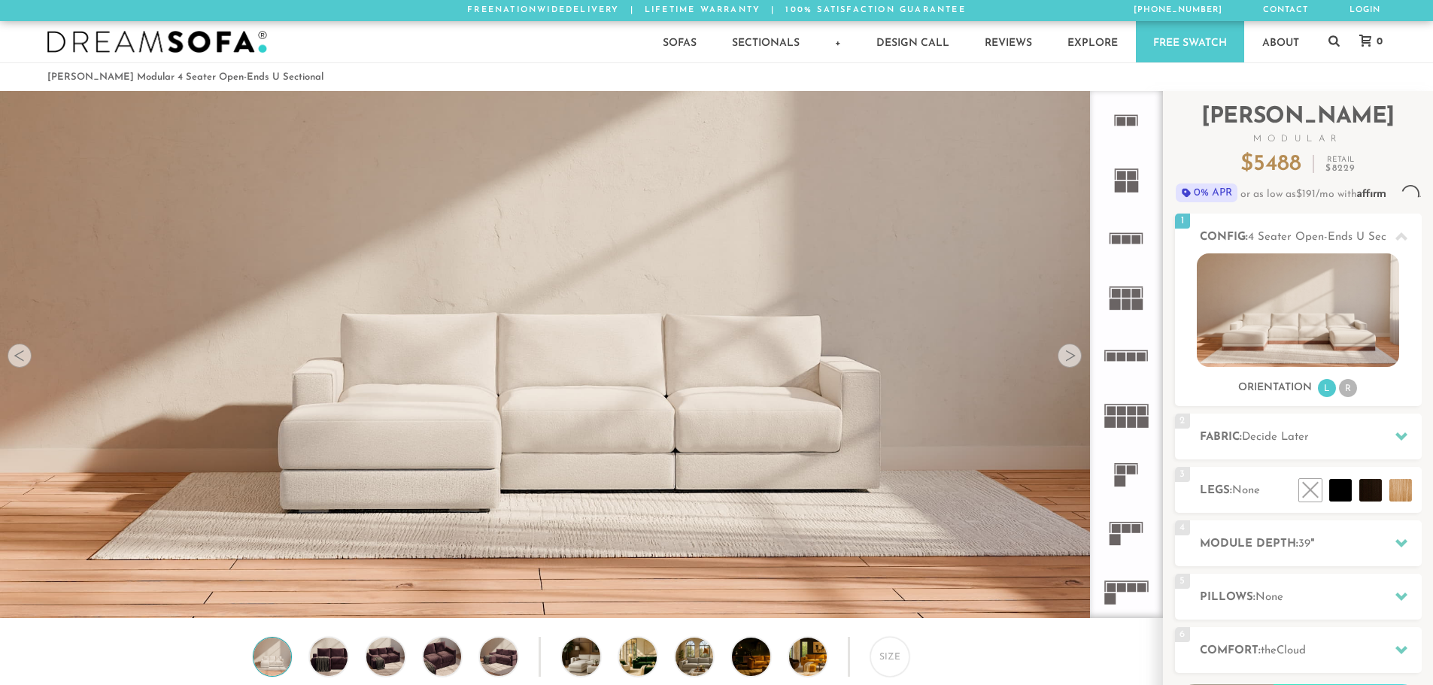
scroll to position [17616, 1422]
click at [1127, 524] on icon at bounding box center [1126, 532] width 59 height 59
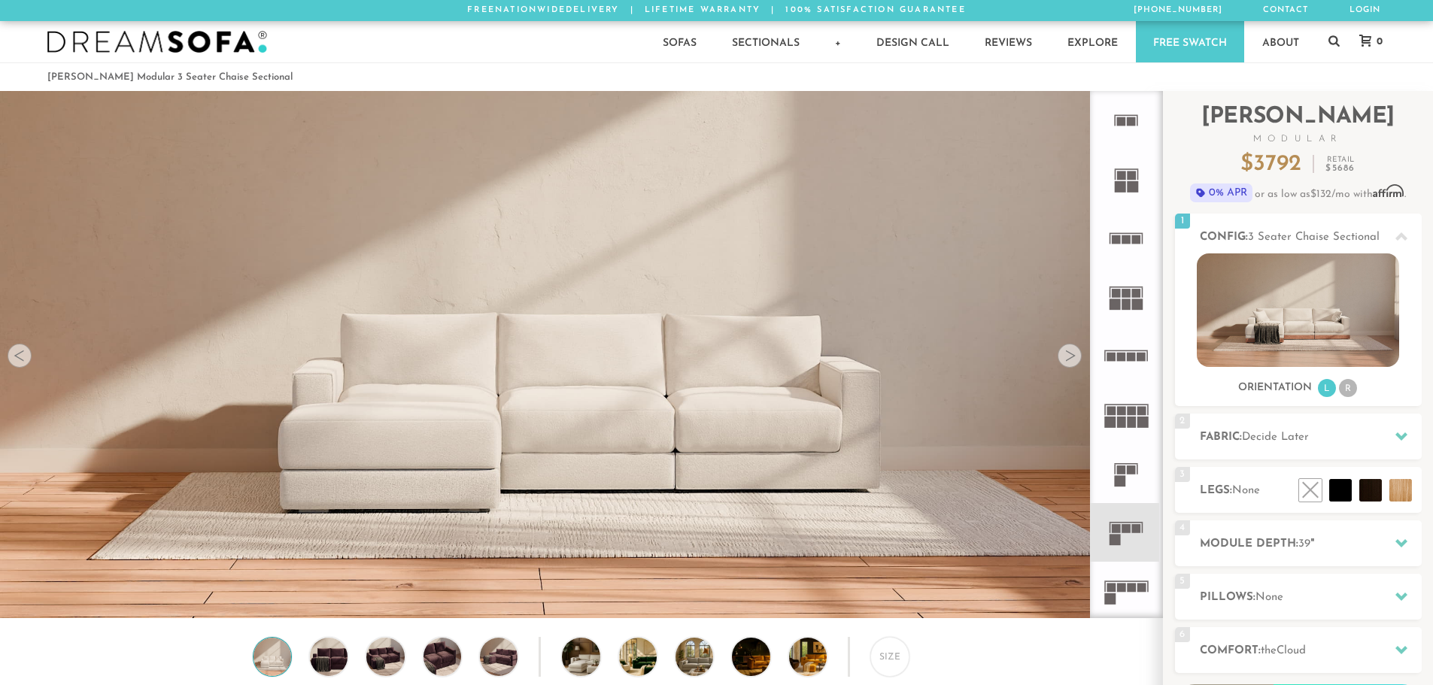
click at [1131, 586] on rect at bounding box center [1131, 588] width 9 height 9
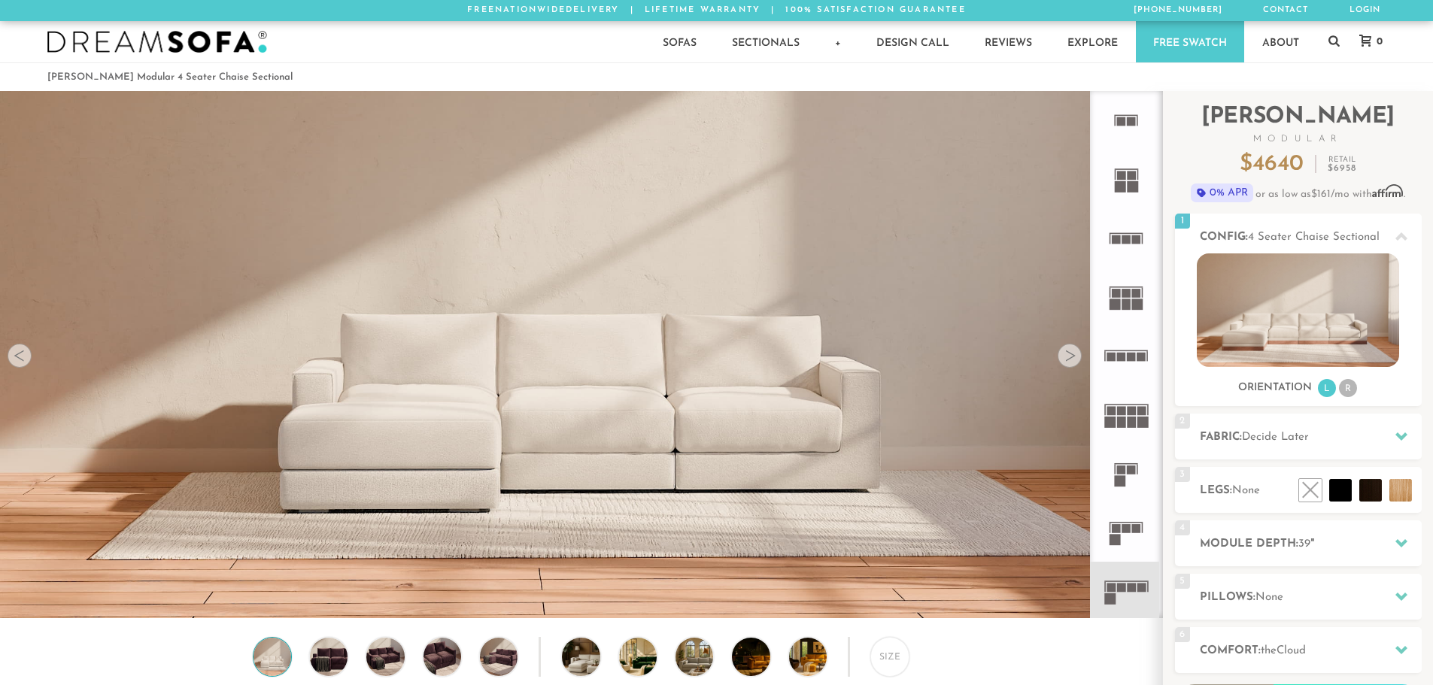
click at [1140, 536] on icon at bounding box center [1126, 532] width 59 height 59
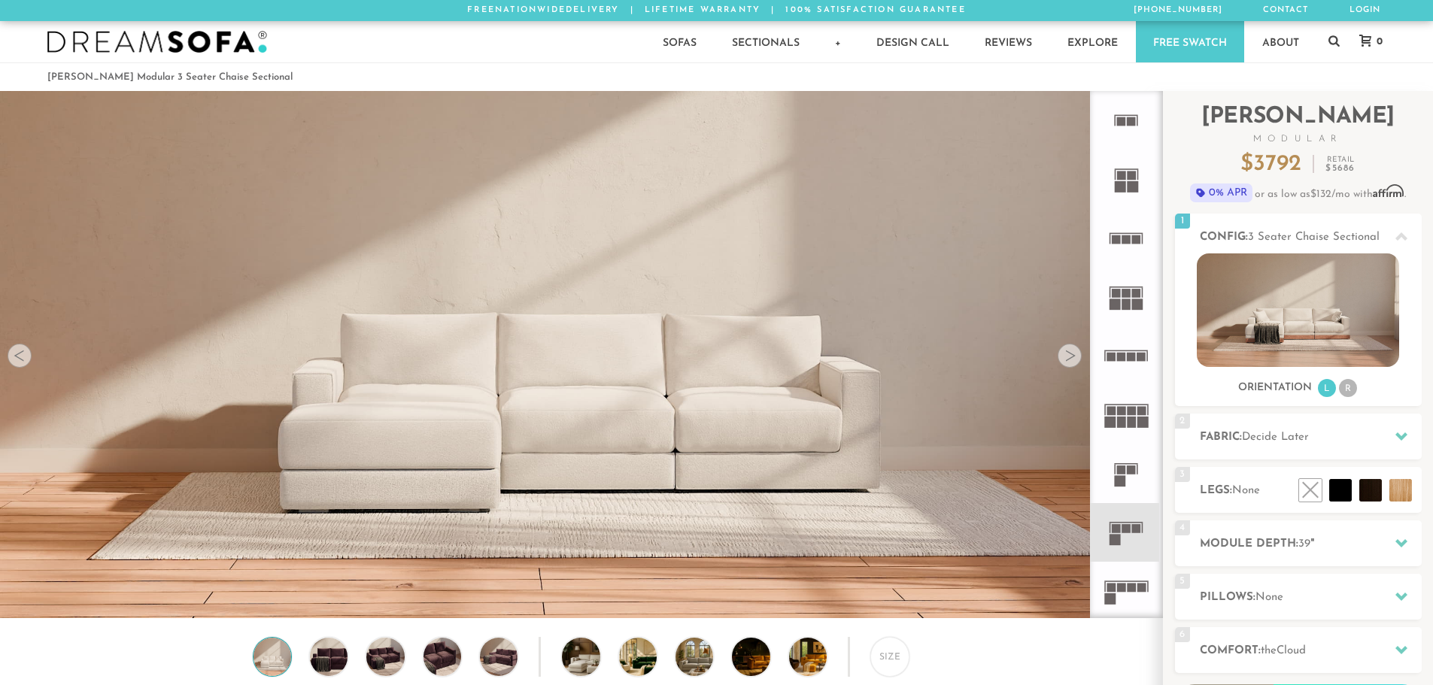
click at [1066, 360] on div at bounding box center [1070, 356] width 24 height 24
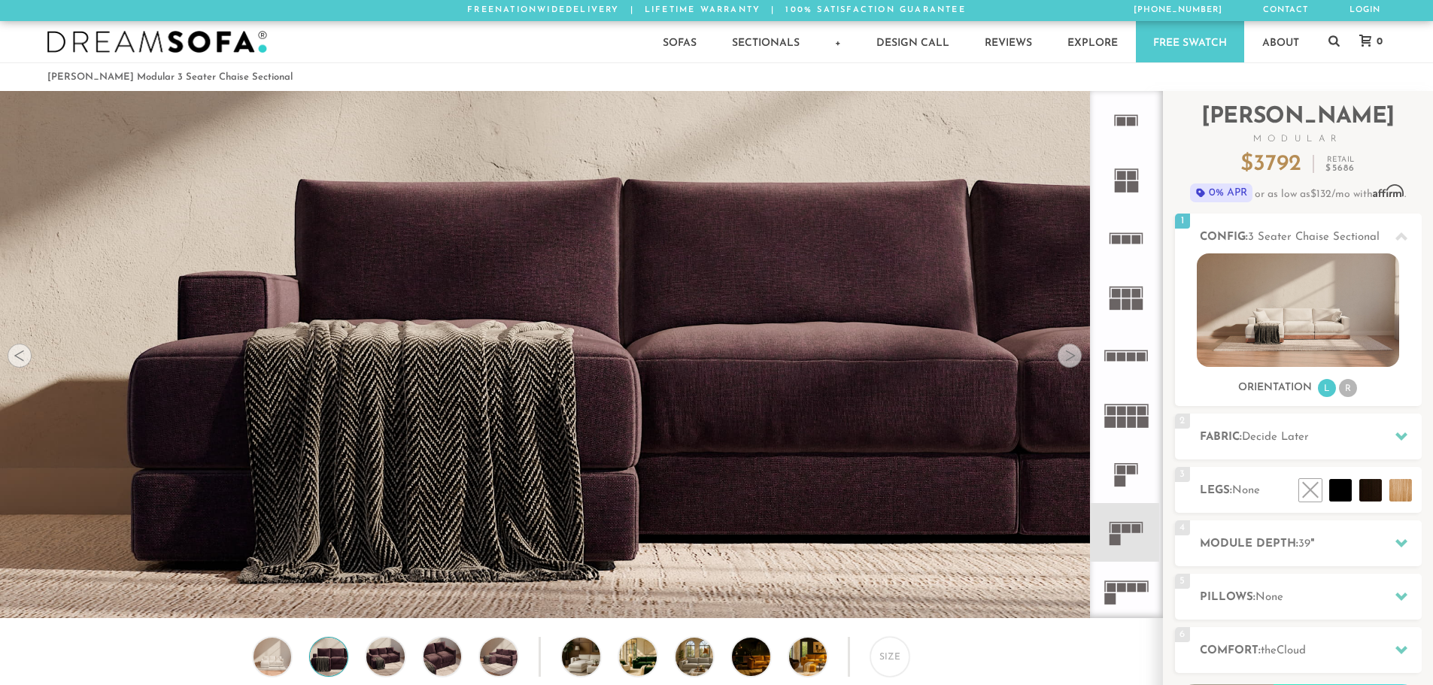
click at [1068, 360] on div at bounding box center [1070, 356] width 24 height 24
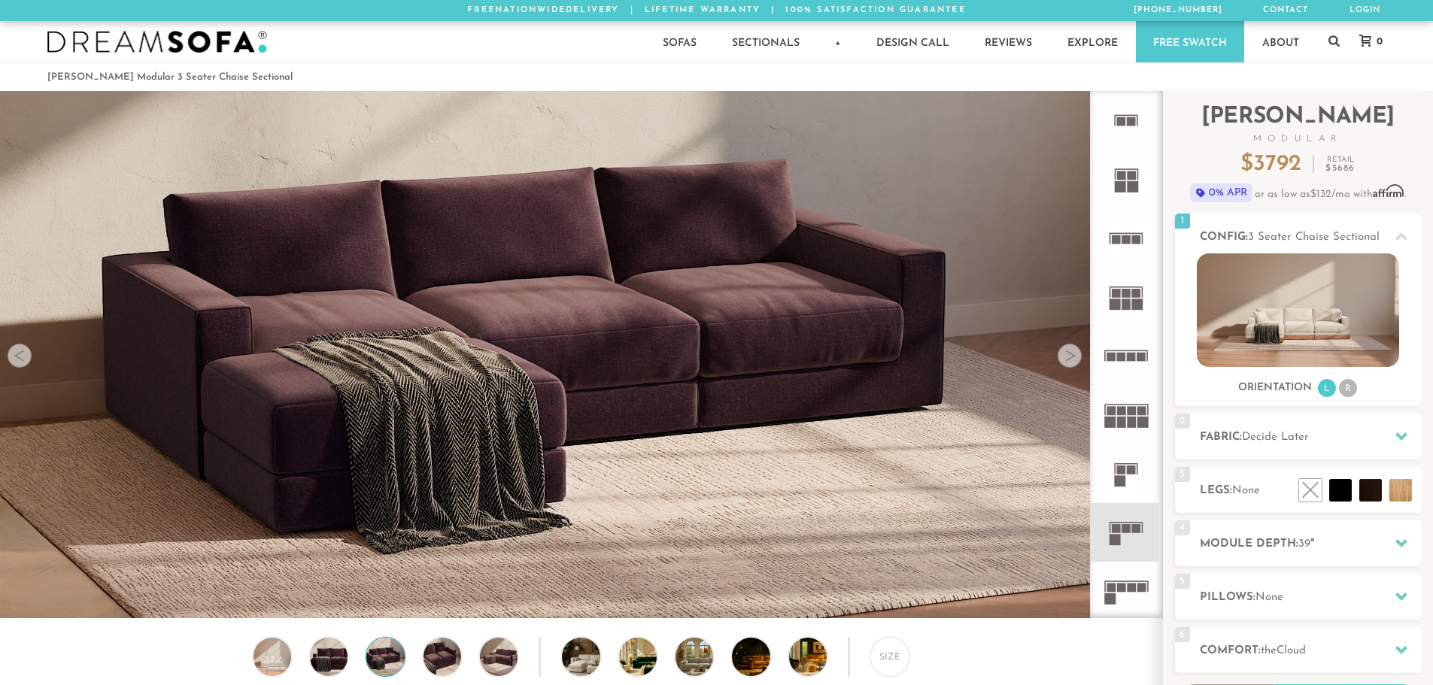
click at [1068, 360] on div at bounding box center [1070, 356] width 24 height 24
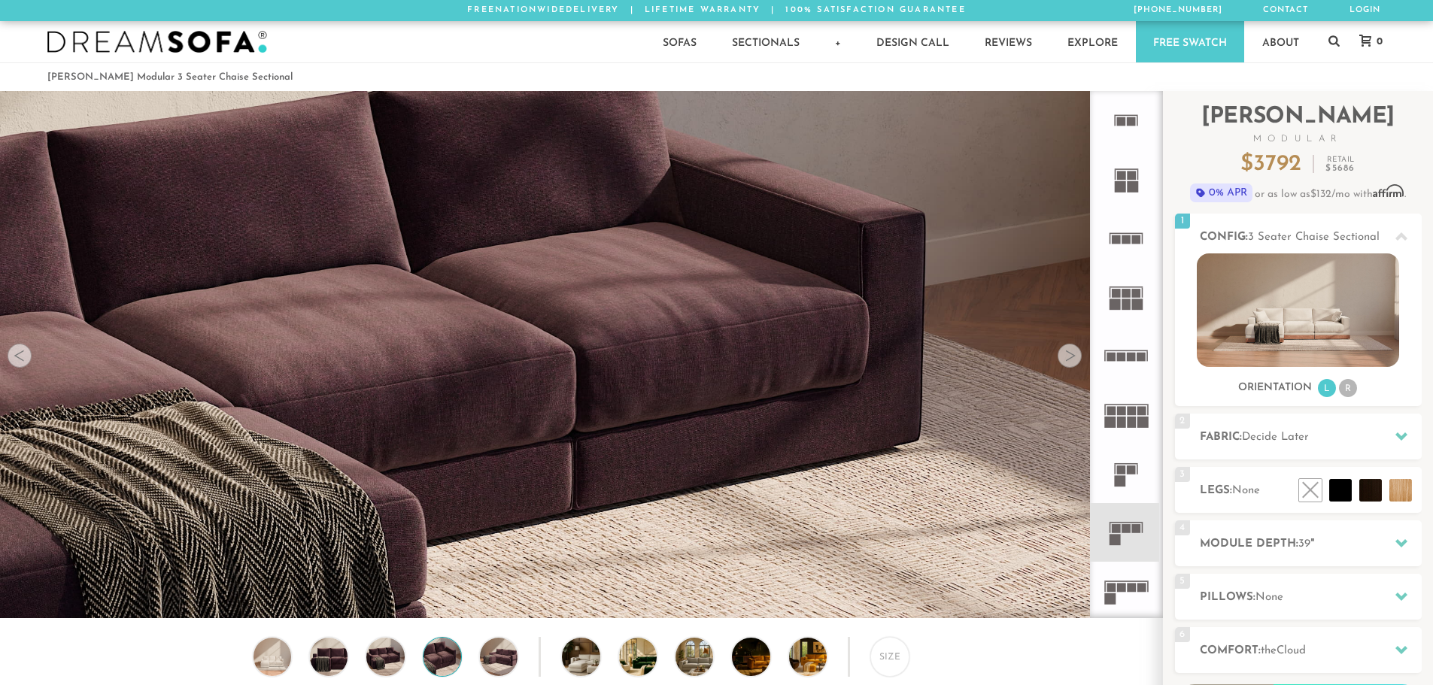
click at [1068, 360] on div at bounding box center [1070, 356] width 24 height 24
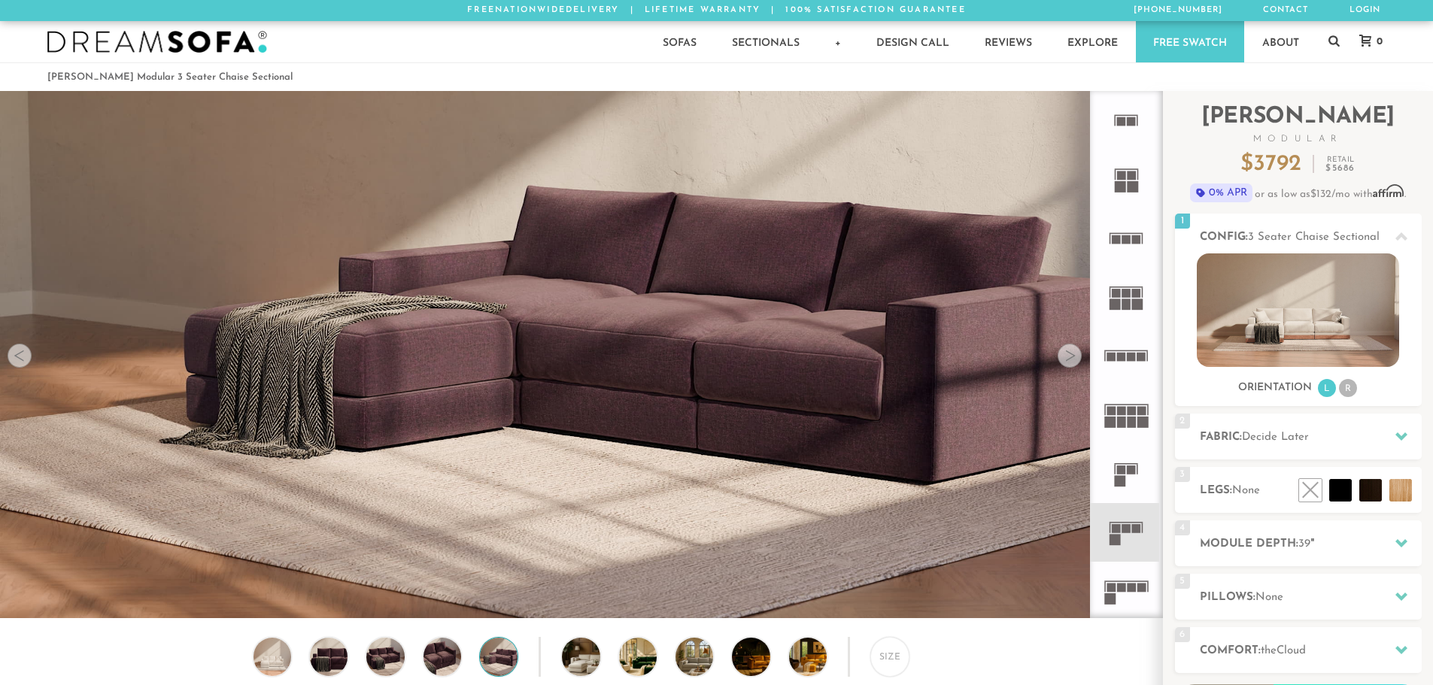
click at [1068, 360] on div at bounding box center [1070, 356] width 24 height 24
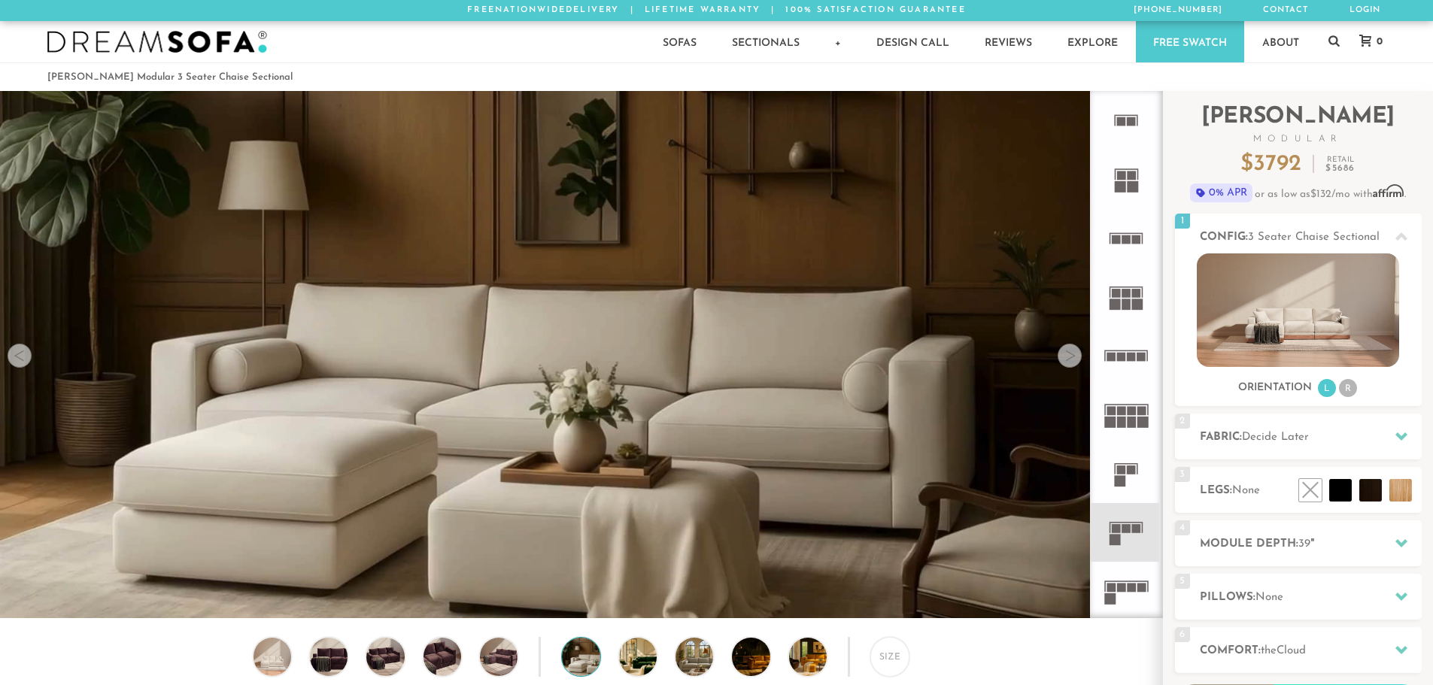
click at [1068, 360] on div at bounding box center [1070, 356] width 24 height 24
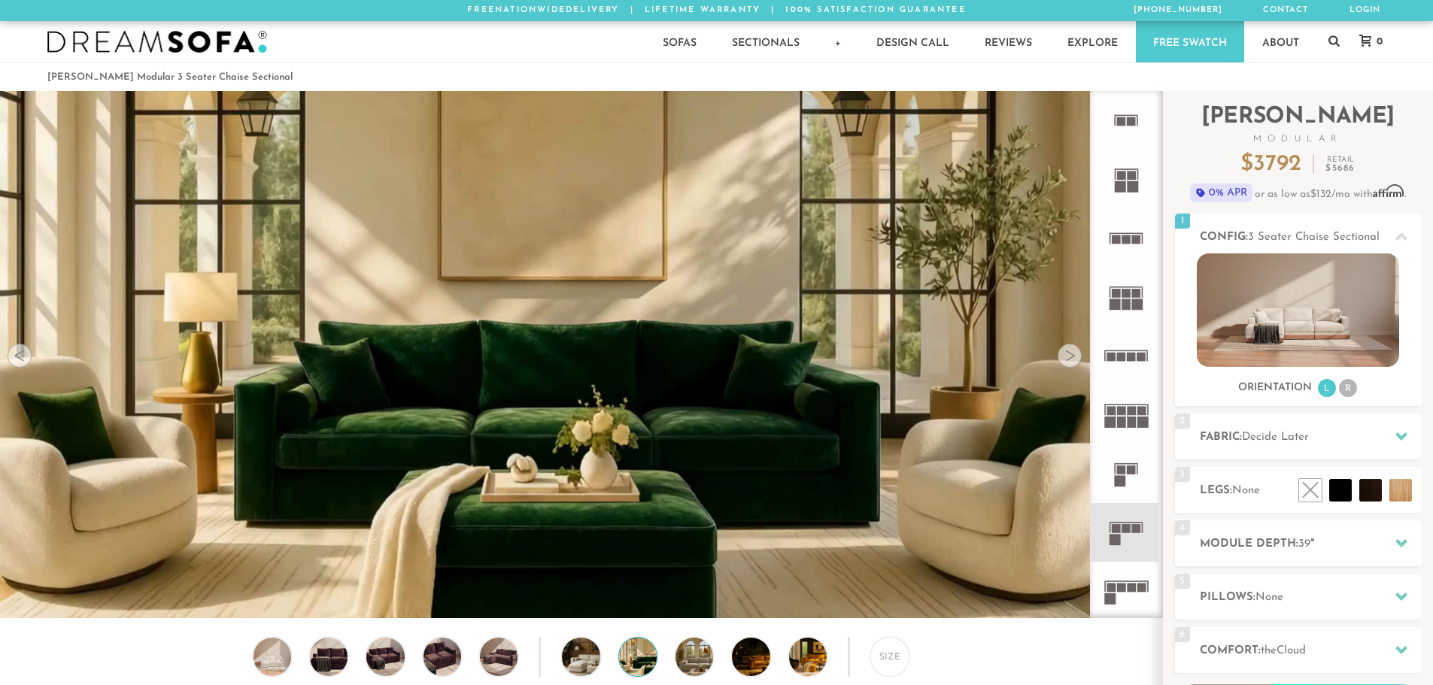
click at [1068, 360] on div at bounding box center [1070, 356] width 24 height 24
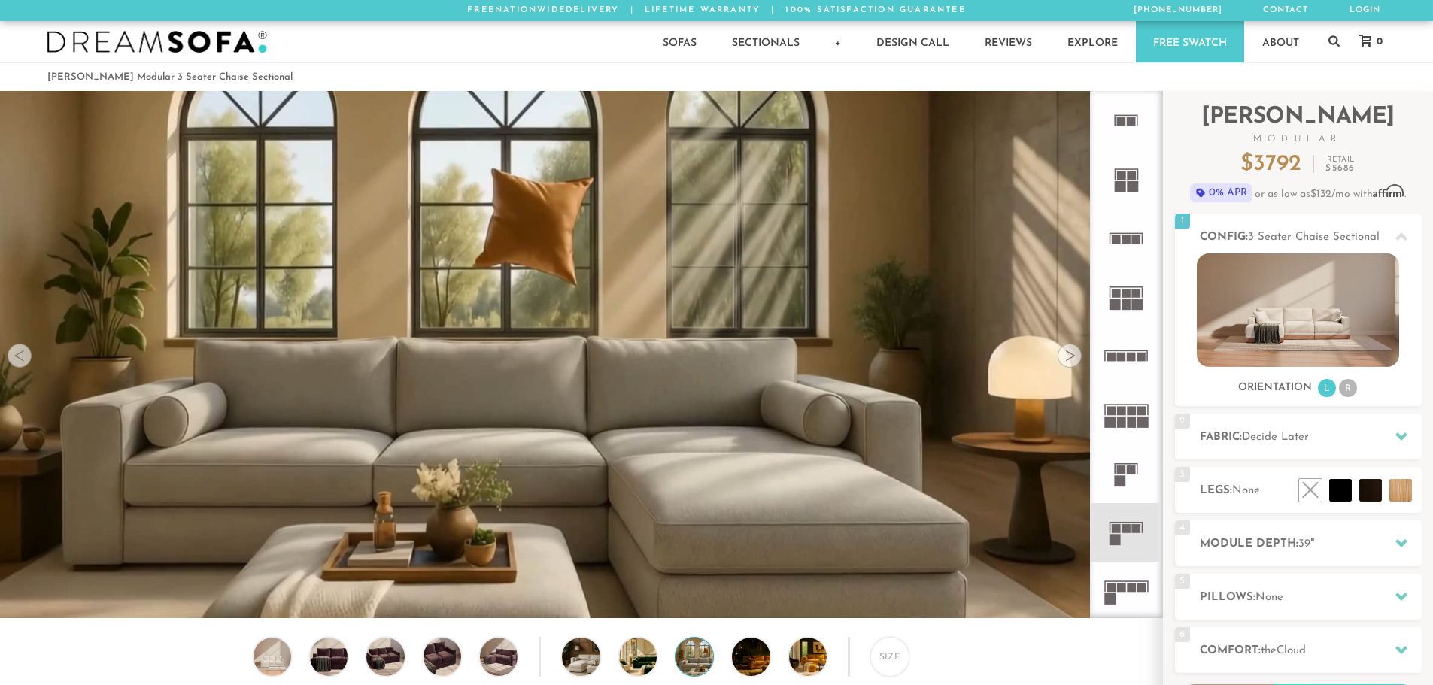
click at [1068, 360] on div at bounding box center [1070, 356] width 24 height 24
